Goal: Task Accomplishment & Management: Complete application form

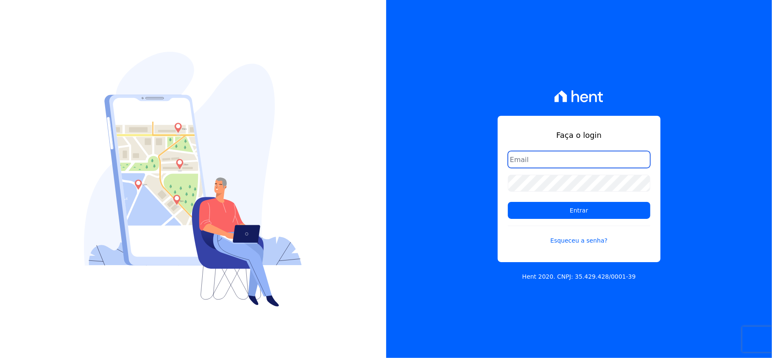
click at [566, 163] on input "email" at bounding box center [579, 159] width 142 height 17
click at [566, 164] on input "email" at bounding box center [579, 159] width 142 height 17
type input "[EMAIL_ADDRESS][DOMAIN_NAME]"
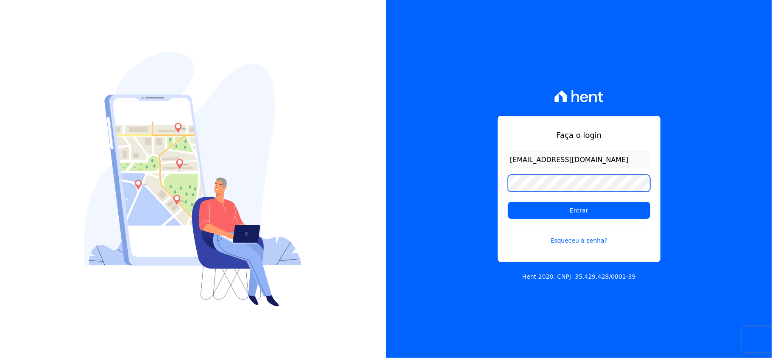
click at [508, 202] on input "Entrar" at bounding box center [579, 210] width 142 height 17
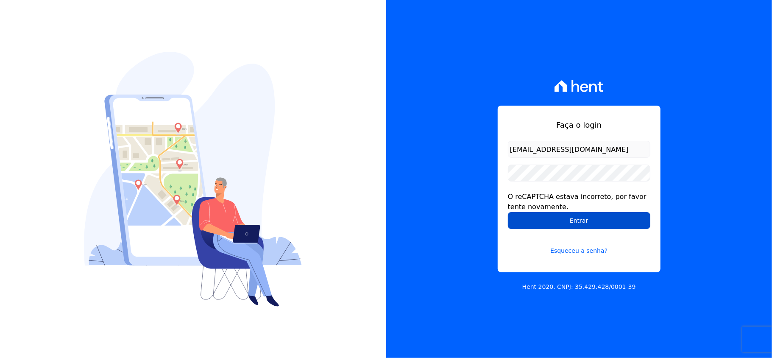
click at [609, 223] on input "Entrar" at bounding box center [579, 220] width 142 height 17
